Goal: Communication & Community: Share content

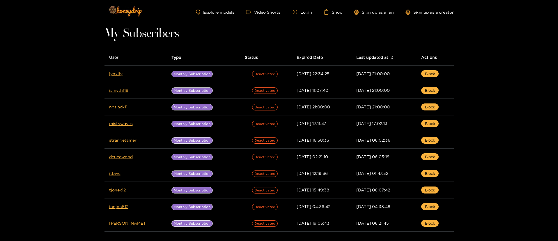
click at [300, 14] on ul "Explore models Video Shorts Login Shop Sign up as a fan Sign up as a creator" at bounding box center [324, 11] width 257 height 5
click at [303, 12] on link "Login" at bounding box center [302, 12] width 20 height 4
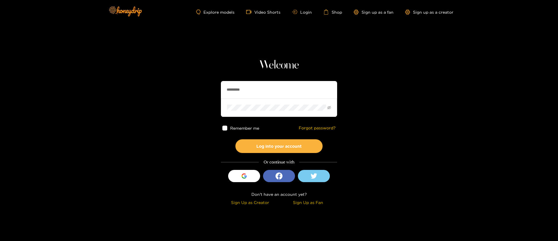
click at [268, 94] on input "*********" at bounding box center [279, 89] width 116 height 17
type input "**********"
click at [285, 148] on button "Log into your account" at bounding box center [279, 146] width 87 height 14
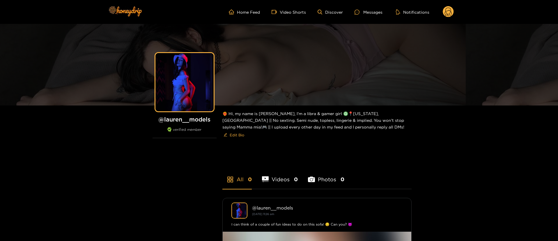
click at [445, 13] on circle at bounding box center [447, 11] width 11 height 11
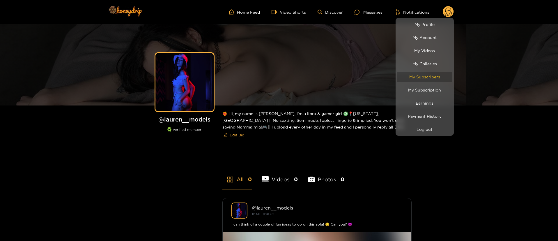
click at [425, 76] on link "My Subscribers" at bounding box center [424, 77] width 55 height 10
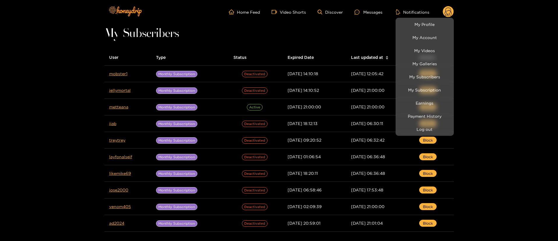
click at [515, 143] on div at bounding box center [279, 120] width 558 height 241
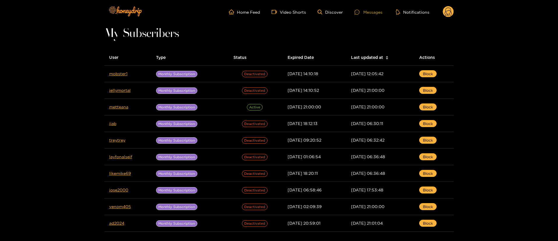
click at [373, 14] on div "Messages" at bounding box center [368, 12] width 28 height 7
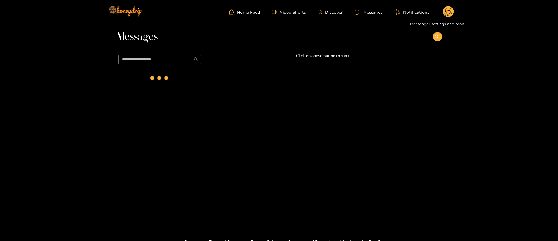
click at [439, 35] on icon "appstore-add" at bounding box center [437, 36] width 4 height 4
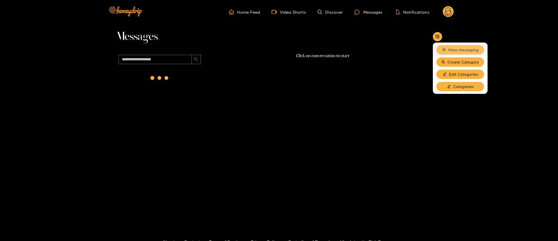
click at [458, 49] on span "Mass messaging" at bounding box center [463, 50] width 30 height 6
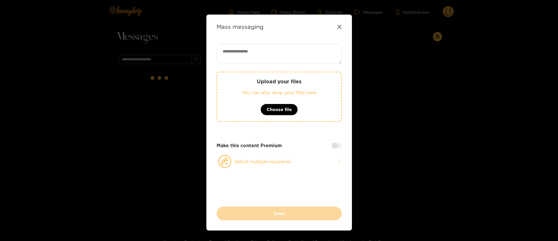
click at [288, 57] on textarea at bounding box center [278, 54] width 125 height 20
paste textarea "**********"
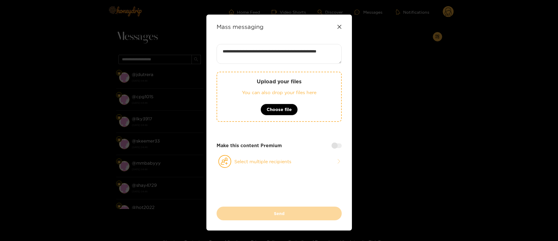
scroll to position [0, 0]
type textarea "**********"
click at [287, 163] on button "Select multiple recipients" at bounding box center [278, 160] width 125 height 13
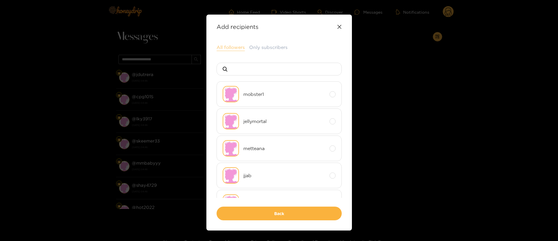
click at [231, 47] on button "All followers" at bounding box center [230, 47] width 28 height 7
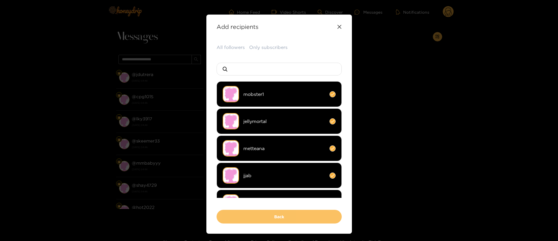
click at [288, 217] on button "Back" at bounding box center [278, 216] width 125 height 14
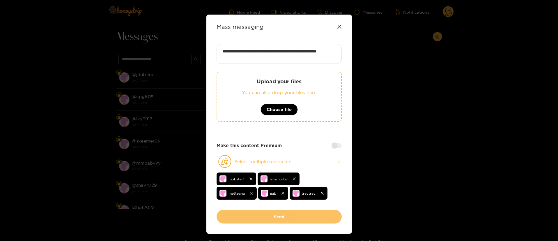
click at [286, 211] on button "Send" at bounding box center [278, 216] width 125 height 14
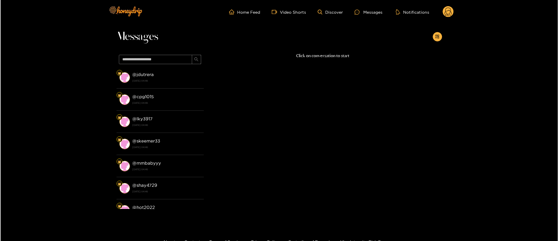
scroll to position [0, 0]
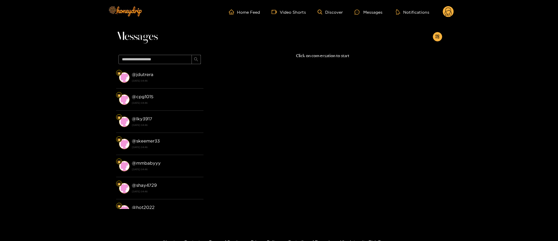
click at [453, 11] on circle at bounding box center [447, 11] width 11 height 11
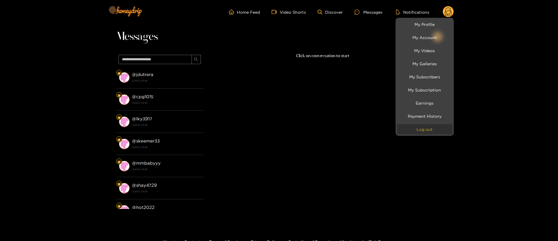
click at [433, 133] on button "Log out" at bounding box center [424, 129] width 55 height 10
